Goal: Information Seeking & Learning: Learn about a topic

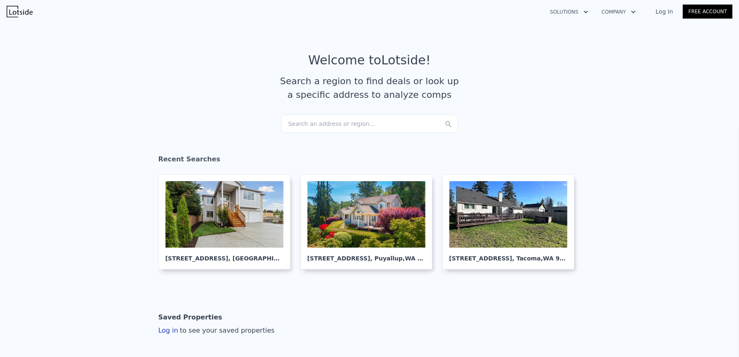
click at [408, 123] on div "Search an address or region..." at bounding box center [369, 124] width 177 height 18
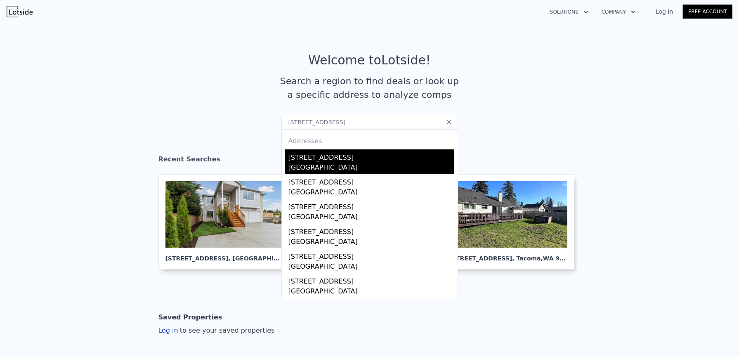
type input "[STREET_ADDRESS]"
click at [374, 164] on div "[GEOGRAPHIC_DATA]" at bounding box center [371, 169] width 166 height 12
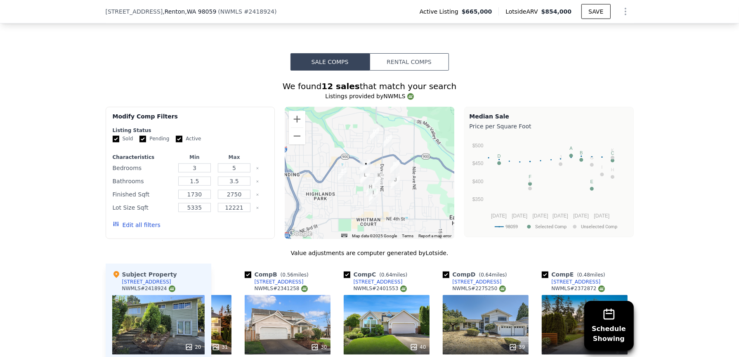
scroll to position [744, 0]
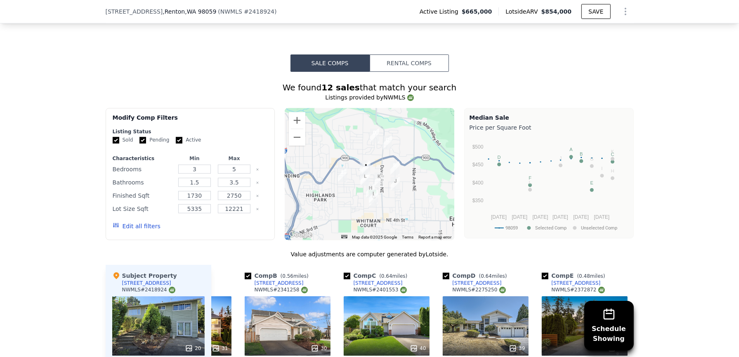
click at [341, 185] on div at bounding box center [370, 174] width 170 height 132
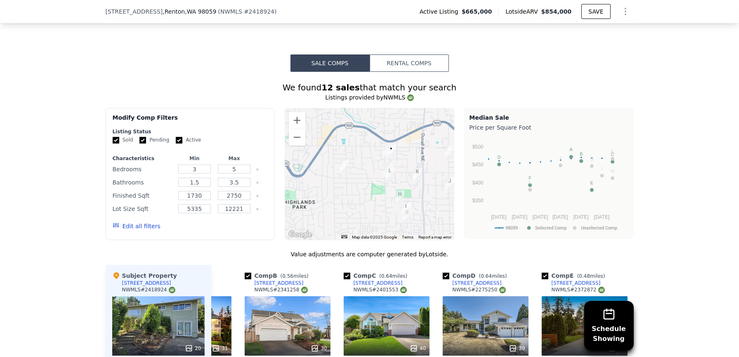
click at [398, 176] on div at bounding box center [370, 174] width 170 height 132
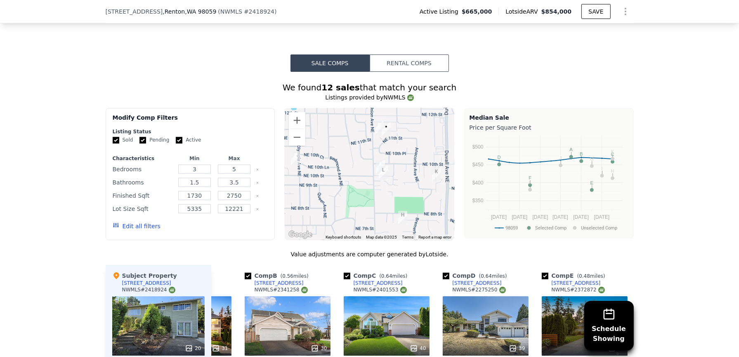
click at [398, 176] on div at bounding box center [370, 174] width 170 height 132
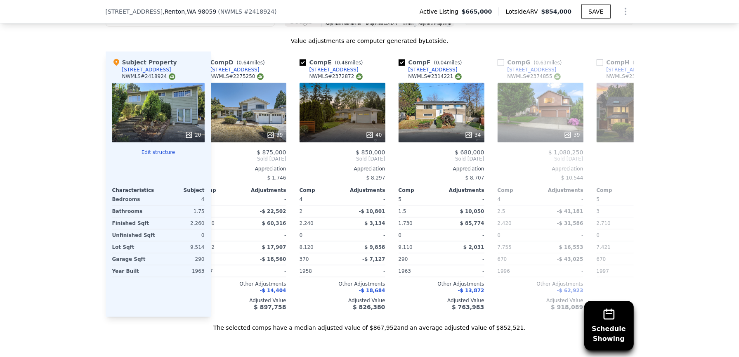
scroll to position [953, 0]
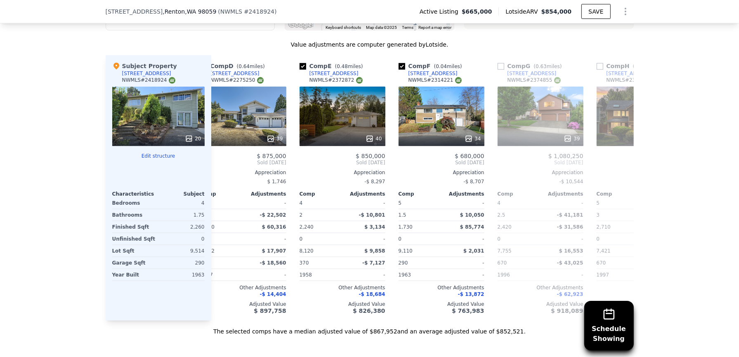
click at [681, 148] on div "Schedule Showing We found 12 sales that match your search Listings provided by …" at bounding box center [369, 98] width 739 height 473
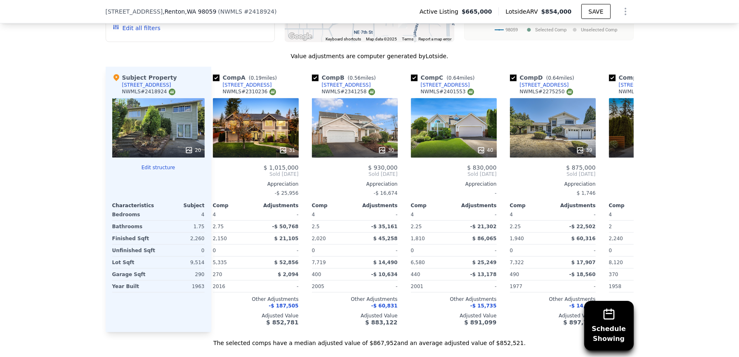
scroll to position [0, 0]
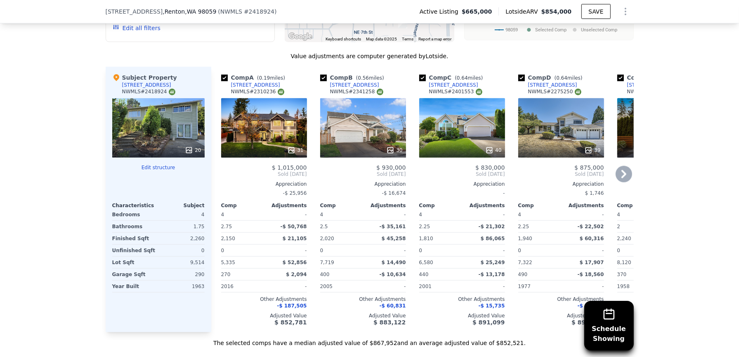
click at [625, 174] on icon at bounding box center [623, 174] width 16 height 16
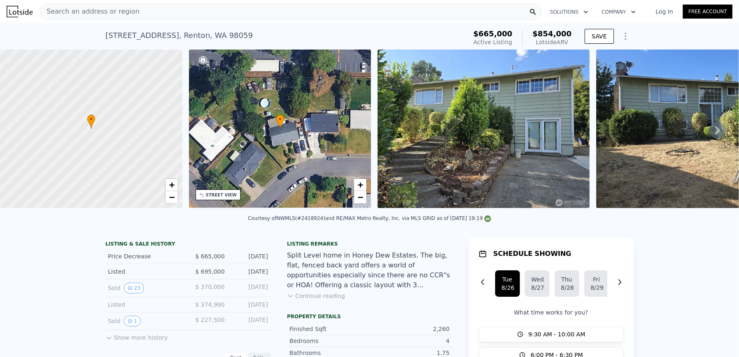
click at [198, 36] on div "[STREET_ADDRESS]" at bounding box center [179, 36] width 147 height 12
copy div "[STREET_ADDRESS] Active at $665k (~ARV $854k )"
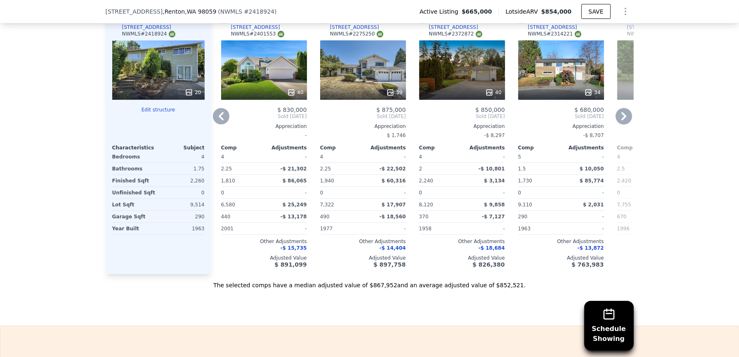
scroll to position [953, 0]
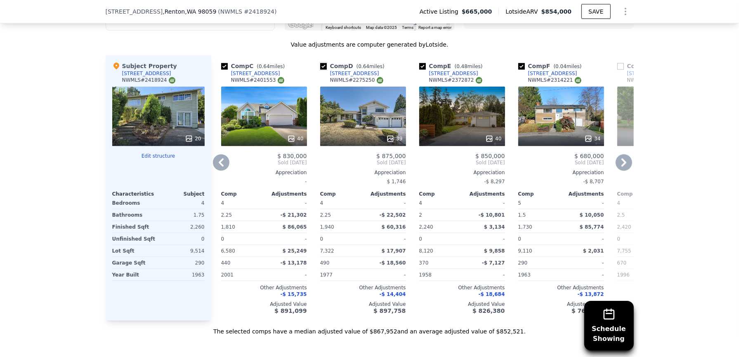
click at [323, 63] on input "checkbox" at bounding box center [323, 66] width 7 height 7
checkbox input "false"
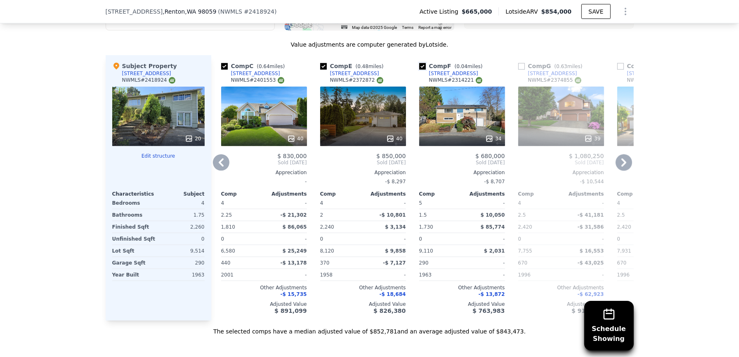
click at [424, 63] on input "checkbox" at bounding box center [422, 66] width 7 height 7
checkbox input "false"
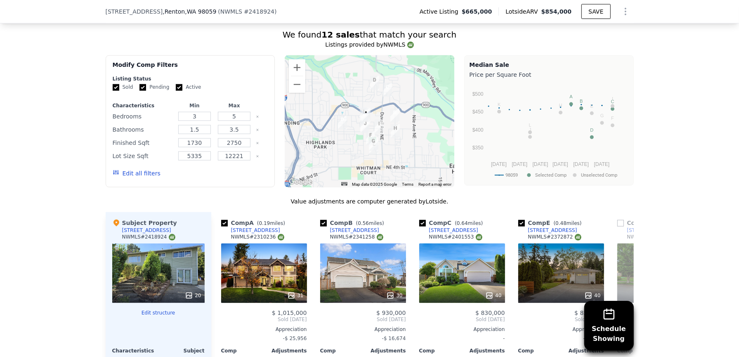
scroll to position [807, 0]
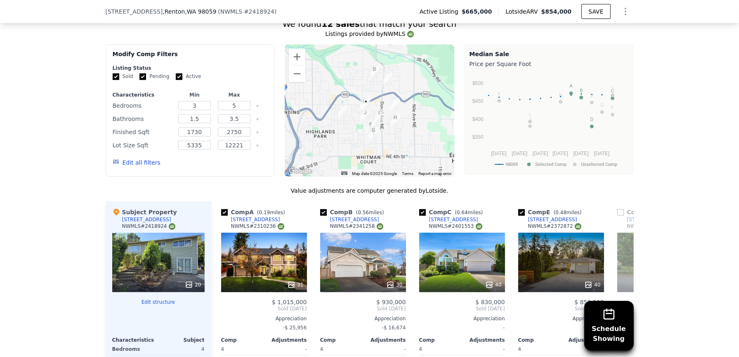
click at [397, 147] on div at bounding box center [370, 111] width 170 height 132
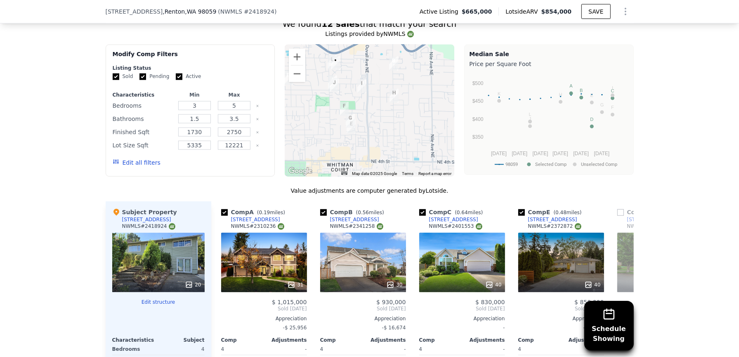
drag, startPoint x: 324, startPoint y: 103, endPoint x: 365, endPoint y: 128, distance: 48.3
click at [367, 129] on div at bounding box center [370, 111] width 170 height 132
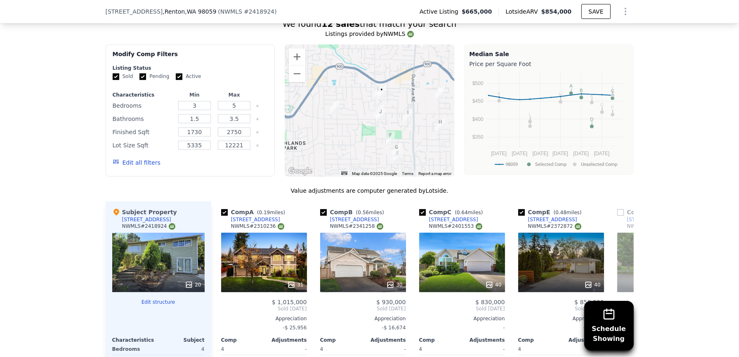
click at [365, 128] on div at bounding box center [370, 111] width 170 height 132
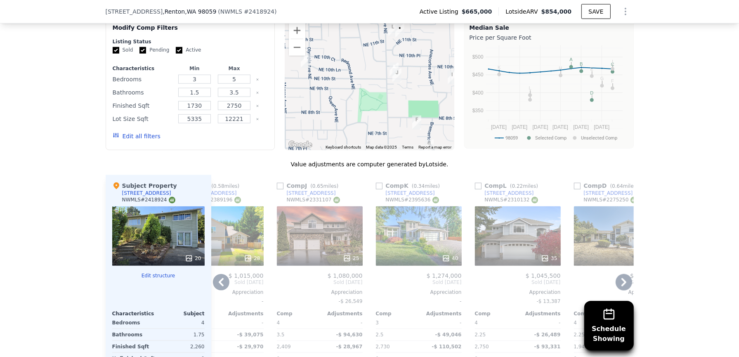
scroll to position [839, 0]
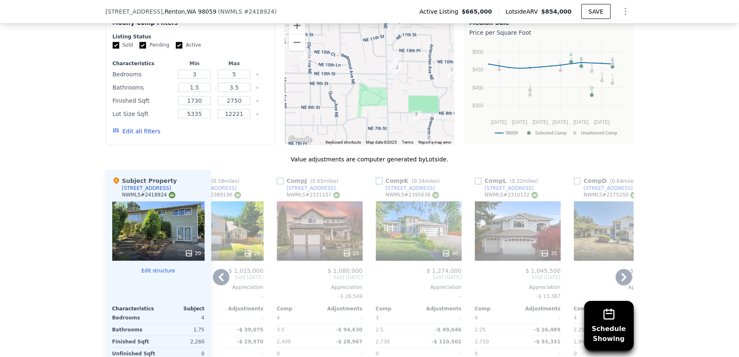
click at [378, 178] on input "checkbox" at bounding box center [379, 181] width 7 height 7
checkbox input "true"
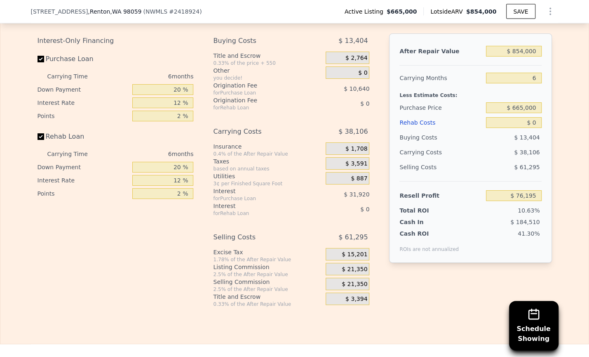
scroll to position [1339, 0]
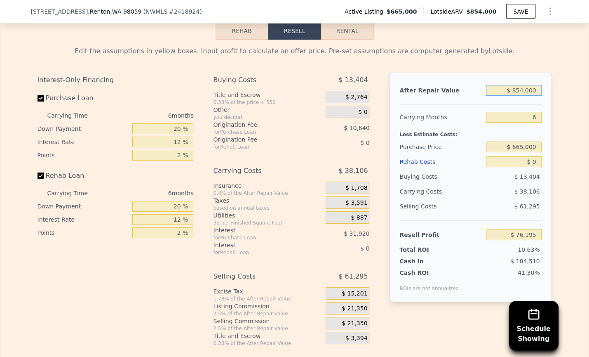
click at [517, 85] on input "$ 854,000" at bounding box center [513, 90] width 55 height 11
type input "$ 7"
type input "-$ 715,345"
type input "$ 75"
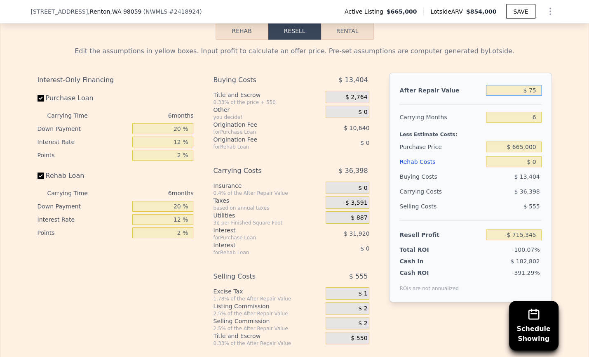
type input "-$ 715,282"
type input "$ 750"
type input "-$ 714,657"
type input "$ 7,500"
type input "-$ 708,402"
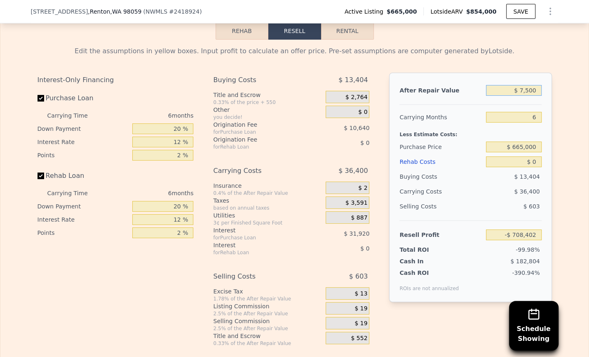
type input "$ 75,000"
type input "-$ 645,837"
type input "$ 750,000"
type input "-$ 20,200"
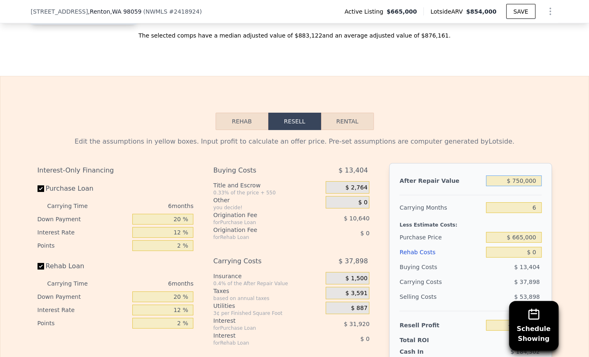
scroll to position [1341, 0]
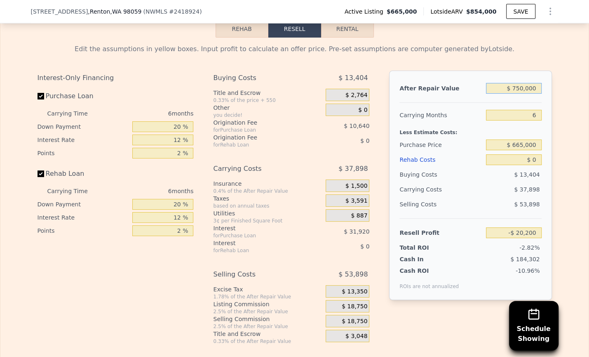
type input "$ 750,000"
click at [573, 108] on div "Edit the assumptions in yellow boxes. Input profit to calculate an offer price.…" at bounding box center [294, 191] width 589 height 307
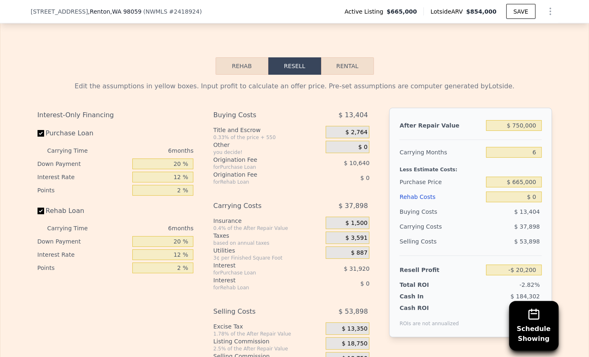
scroll to position [1296, 0]
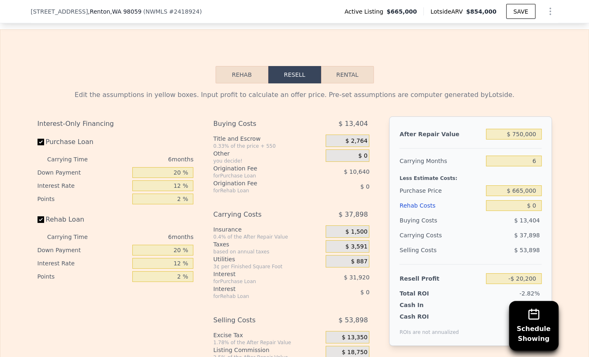
click at [247, 67] on button "Rehab" at bounding box center [242, 74] width 53 height 17
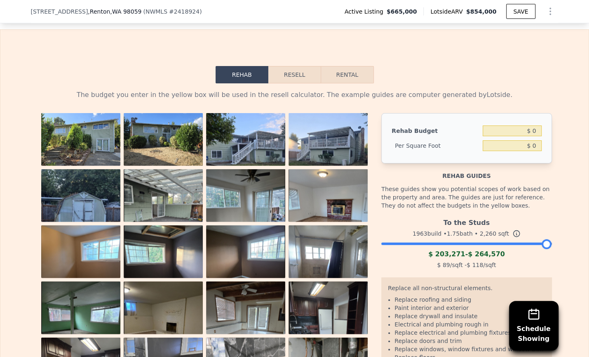
click at [276, 71] on button "Resell" at bounding box center [295, 74] width 52 height 17
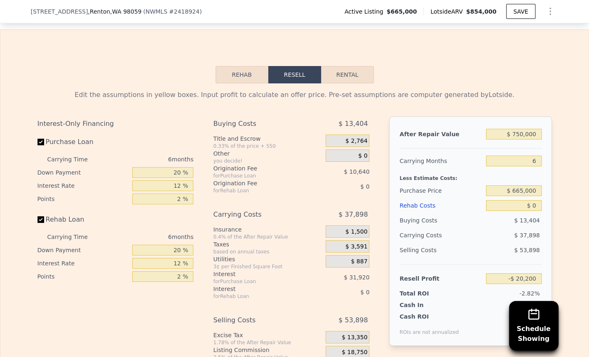
scroll to position [1355, 0]
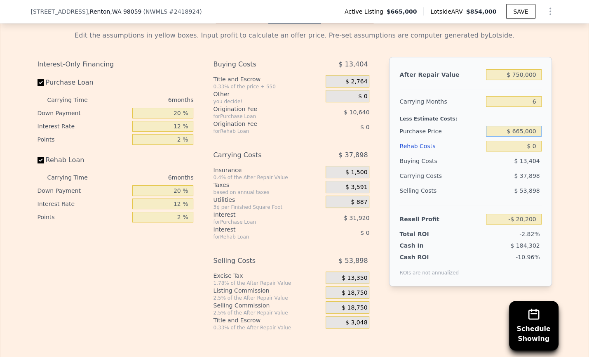
click at [519, 126] on input "$ 665,000" at bounding box center [513, 131] width 55 height 11
click at [516, 126] on input "$ 665,000" at bounding box center [513, 131] width 55 height 11
drag, startPoint x: 515, startPoint y: 124, endPoint x: 524, endPoint y: 123, distance: 8.7
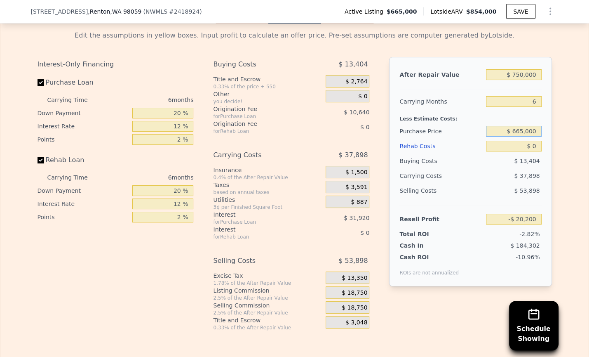
click at [524, 126] on input "$ 665,000" at bounding box center [513, 131] width 55 height 11
type input "$ 550,000"
click at [465, 183] on div "Selling Costs" at bounding box center [441, 190] width 83 height 15
type input "$ 102,542"
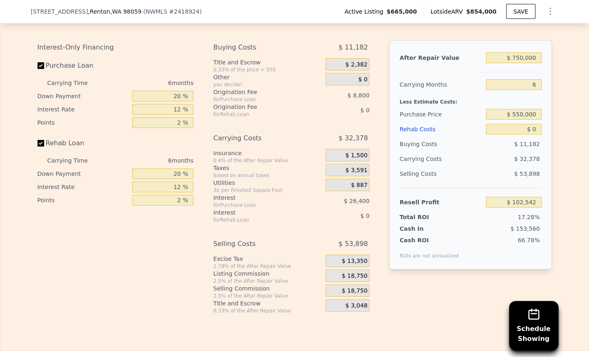
scroll to position [1354, 0]
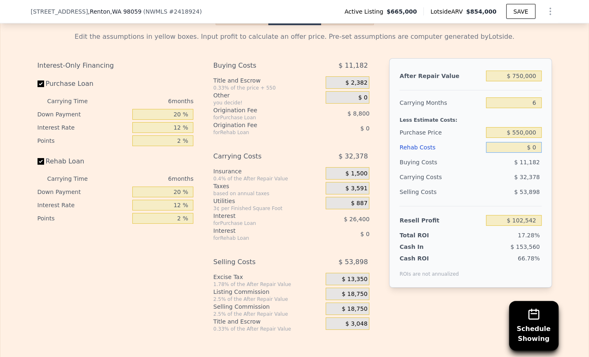
click at [538, 142] on input "$ 0" at bounding box center [513, 147] width 55 height 11
type input "$ 01"
type input "$ 102,541"
type input "$ 010"
type input "$ 102,532"
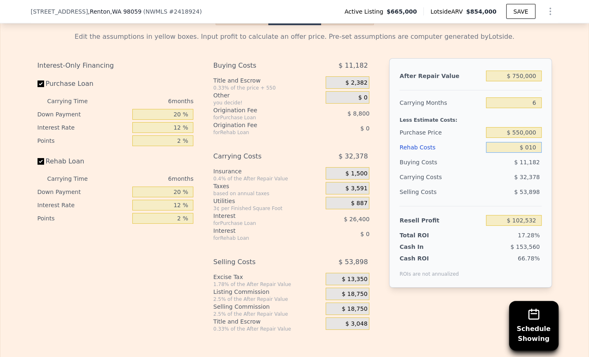
type input "$ 0100"
type input "$ 102,434"
type input "$ 01,000"
type input "$ 101,478"
type input "$ 010,000"
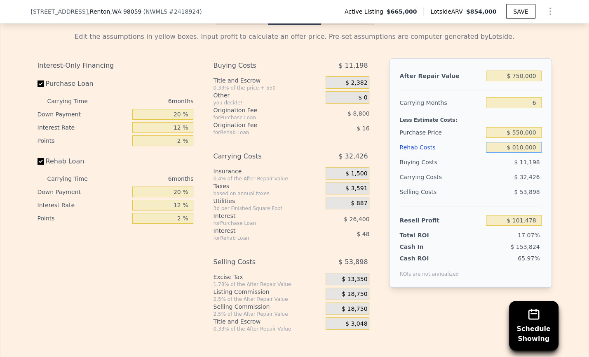
type input "$ 91,902"
type input "$ 0100,000"
type input "-$ 3,858"
click at [515, 142] on input "$ 0100,000" at bounding box center [513, 147] width 55 height 11
type input "$ 100,000"
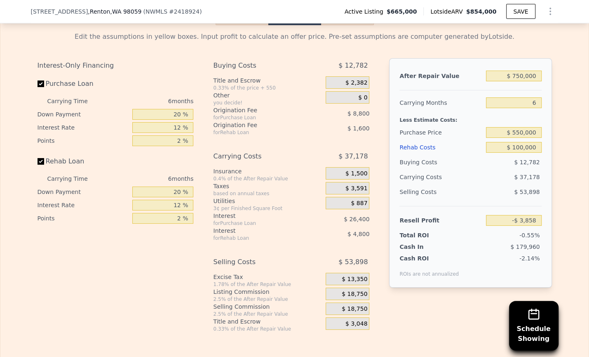
click at [563, 156] on div "Edit the assumptions in yellow boxes. Input profit to calculate an offer price.…" at bounding box center [294, 178] width 589 height 307
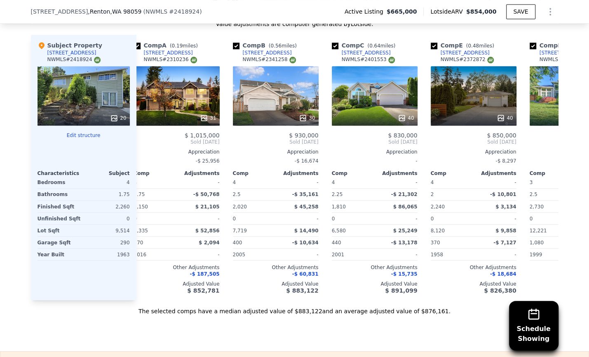
scroll to position [0, 0]
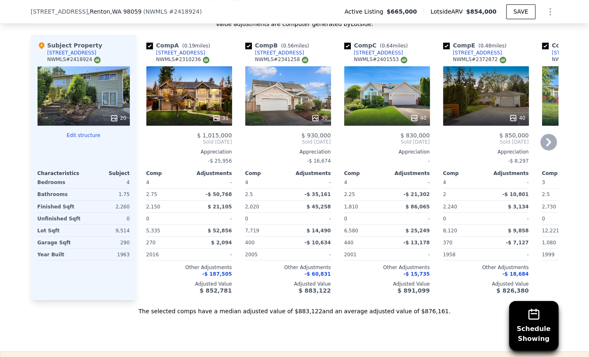
click at [148, 42] on input "checkbox" at bounding box center [149, 45] width 7 height 7
checkbox input "false"
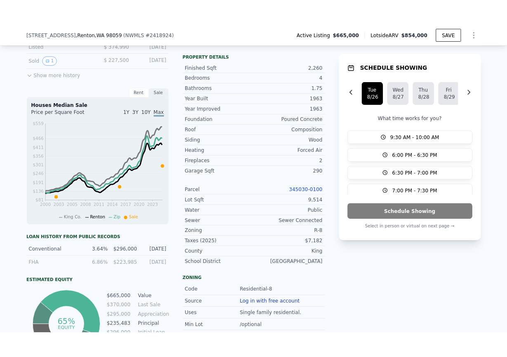
scroll to position [48, 0]
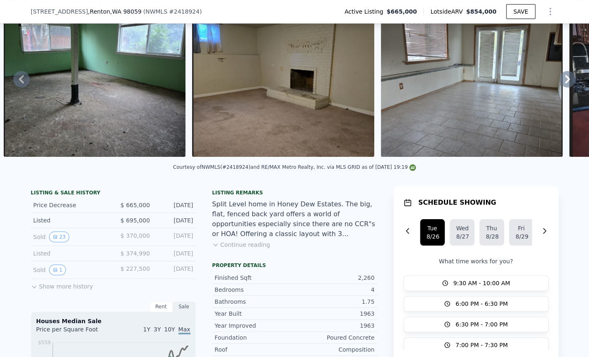
click at [232, 167] on div "Courtesy of NWMLS (#2418924) and RE/MAX Metro Realty, Inc. via MLS GRID as of […" at bounding box center [294, 167] width 243 height 6
copy div "2418924"
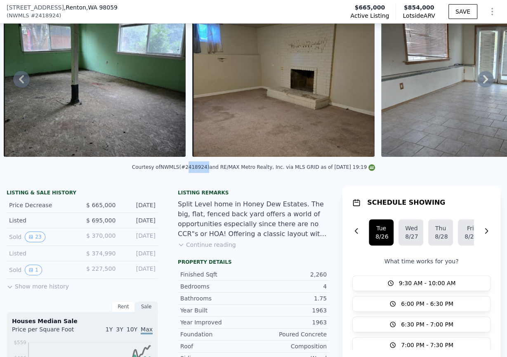
click at [489, 12] on icon "Show Options" at bounding box center [492, 12] width 10 height 10
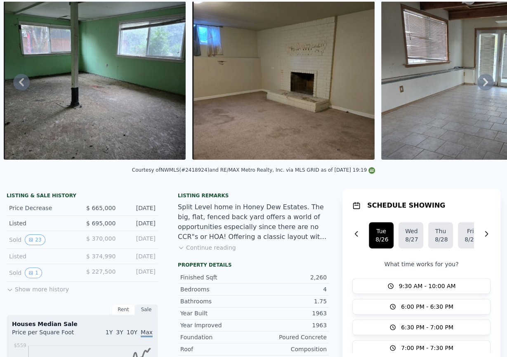
scroll to position [0, 0]
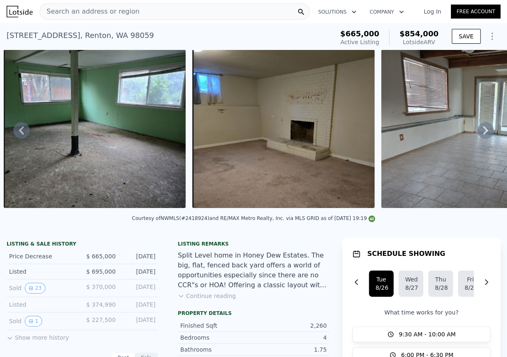
click at [431, 9] on link "Log In" at bounding box center [432, 11] width 37 height 8
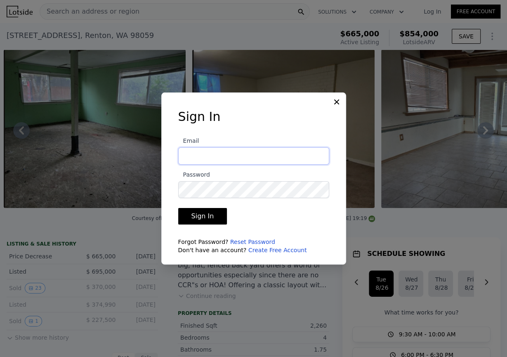
click at [233, 158] on input "Email" at bounding box center [253, 155] width 151 height 17
type input "[EMAIL_ADDRESS][DOMAIN_NAME]"
click at [209, 218] on button "Sign In" at bounding box center [202, 216] width 49 height 16
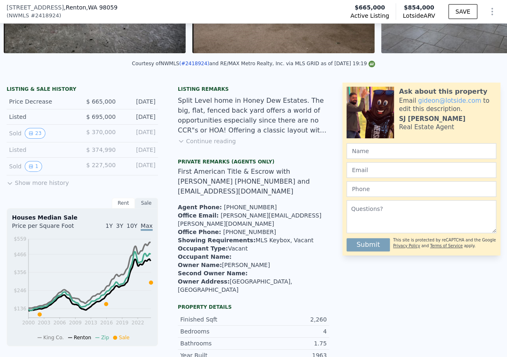
scroll to position [155, 0]
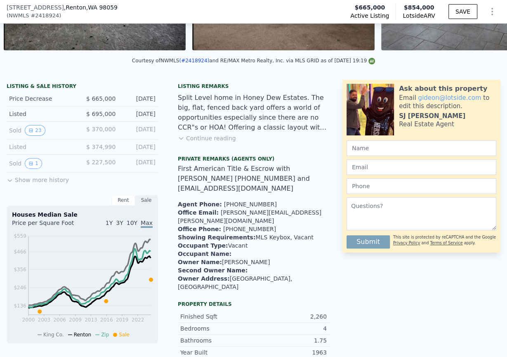
click at [228, 134] on button "Continue reading" at bounding box center [207, 138] width 58 height 8
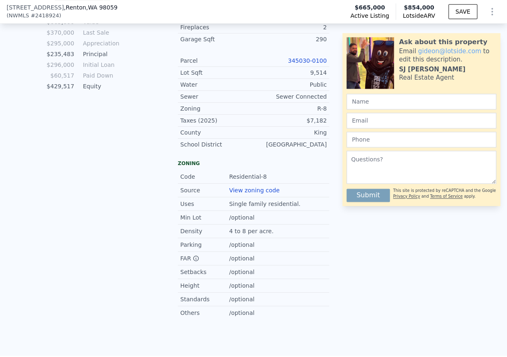
scroll to position [650, 0]
click at [262, 187] on link "View zoning code" at bounding box center [254, 190] width 50 height 7
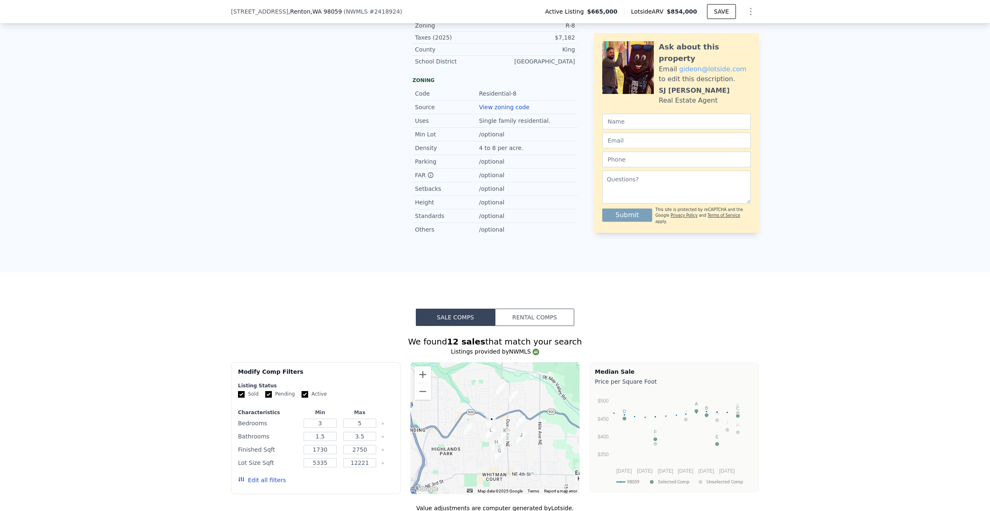
scroll to position [734, 0]
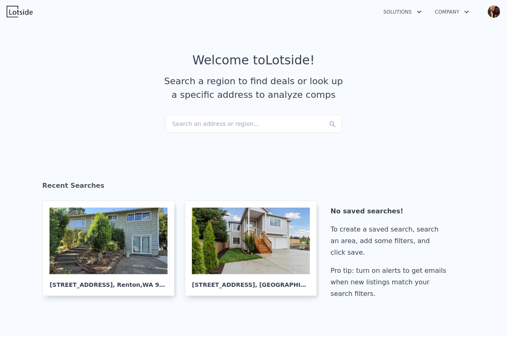
click at [261, 118] on div "Search an address or region..." at bounding box center [253, 124] width 177 height 18
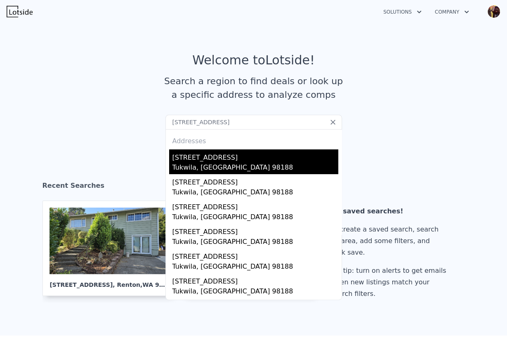
type input "[STREET_ADDRESS]"
click at [243, 164] on div "Tukwila, [GEOGRAPHIC_DATA] 98188" at bounding box center [255, 169] width 166 height 12
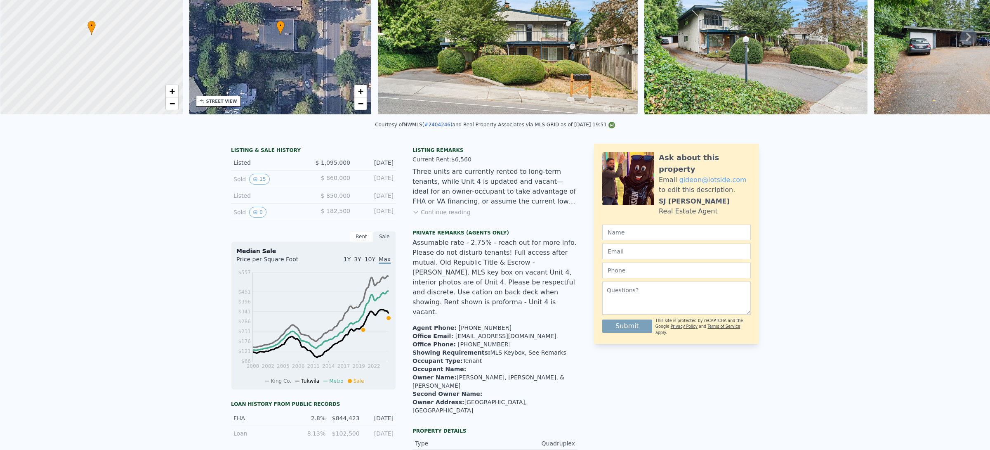
scroll to position [2, 0]
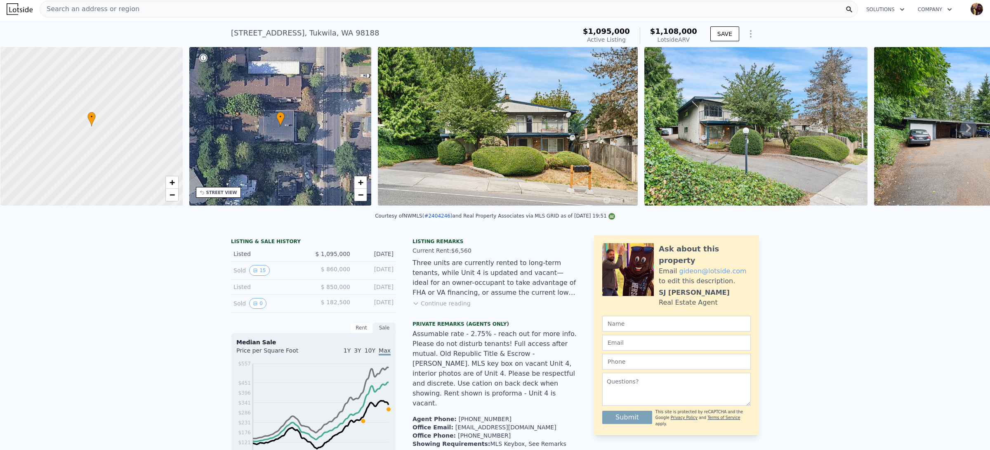
click at [465, 278] on div "Three units are currently rented to long-term tenants, while Unit 4 is updated …" at bounding box center [494, 278] width 165 height 40
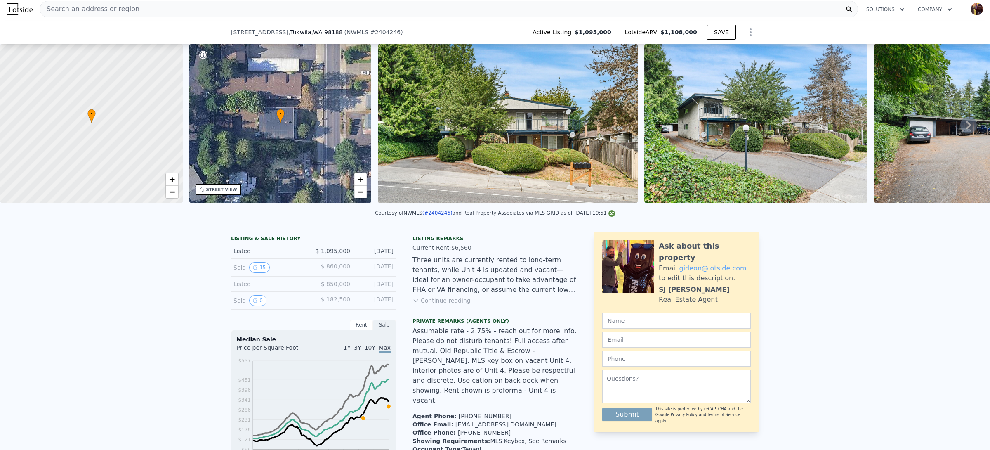
scroll to position [830, 0]
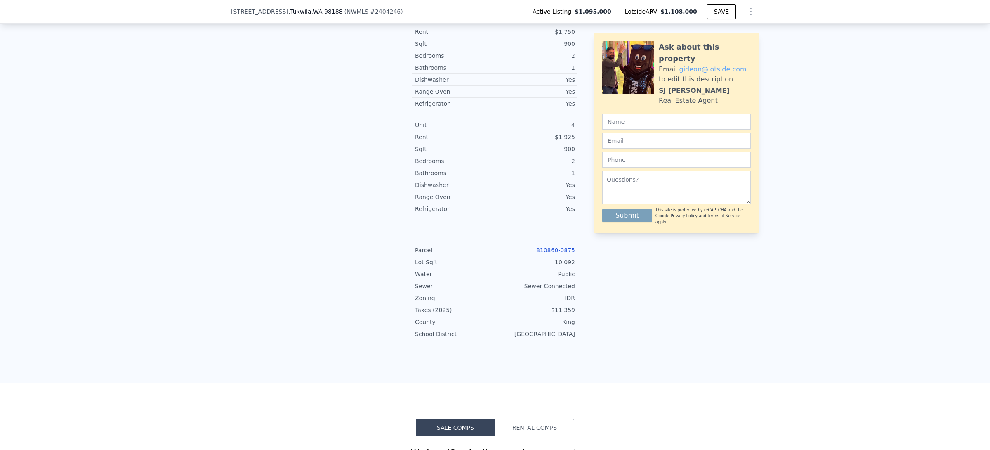
click at [507, 247] on link "810860-0875" at bounding box center [555, 250] width 39 height 7
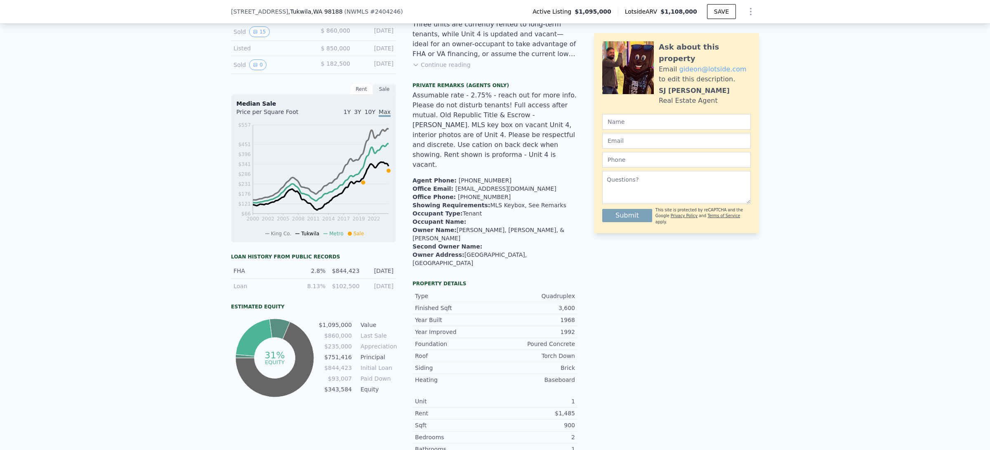
click at [507, 226] on li "Owner Name : Vincent Mediate, James Nosack, & Scott Menzies" at bounding box center [494, 234] width 165 height 16
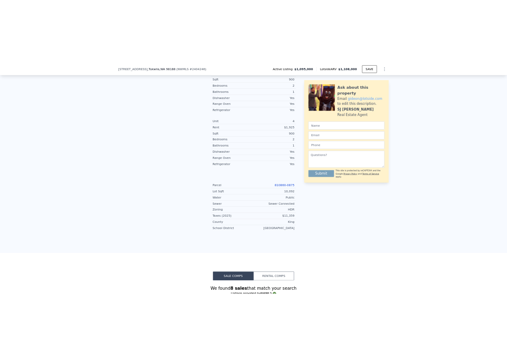
scroll to position [0, 3]
